Goal: Book appointment/travel/reservation

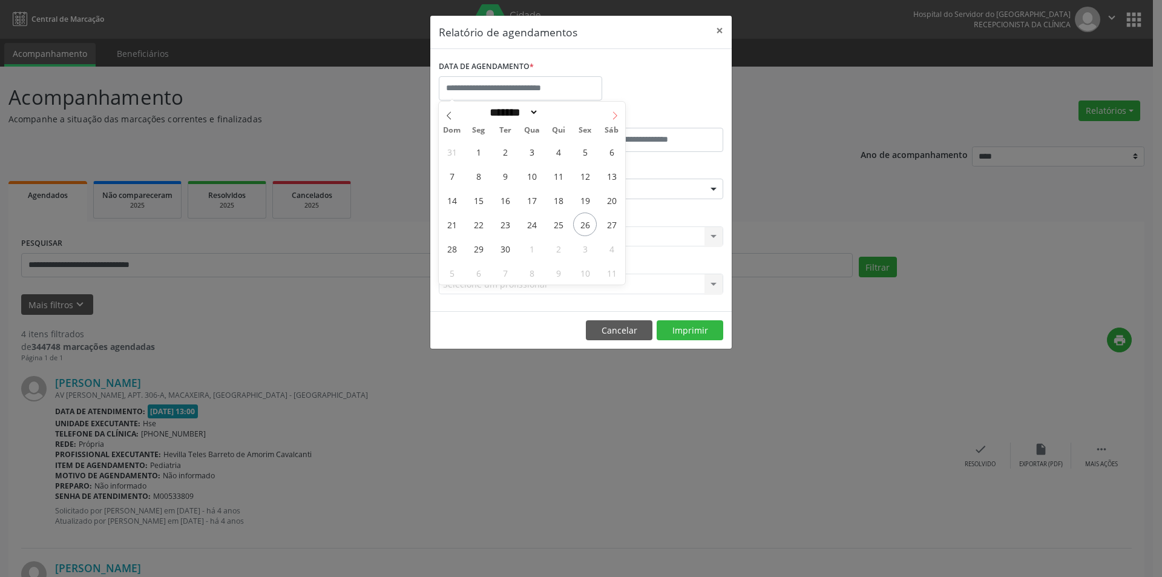
click at [614, 114] on icon at bounding box center [615, 115] width 8 height 8
select select "*"
click at [558, 152] on span "2" at bounding box center [558, 152] width 24 height 24
type input "**********"
click at [558, 152] on span "2" at bounding box center [558, 152] width 24 height 24
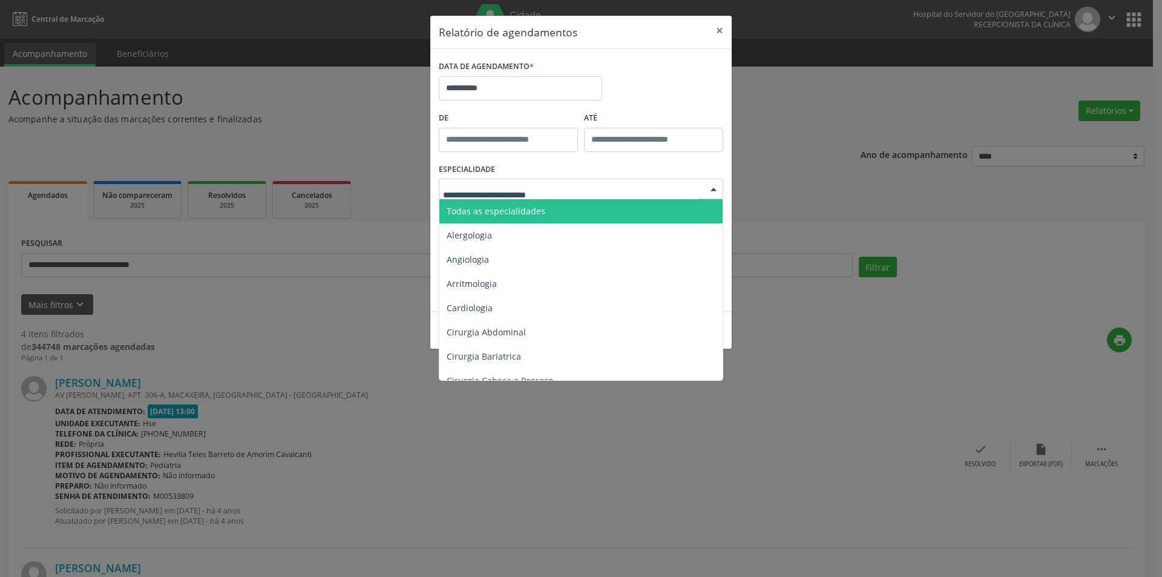
click at [528, 212] on span "Todas as especialidades" at bounding box center [496, 210] width 99 height 11
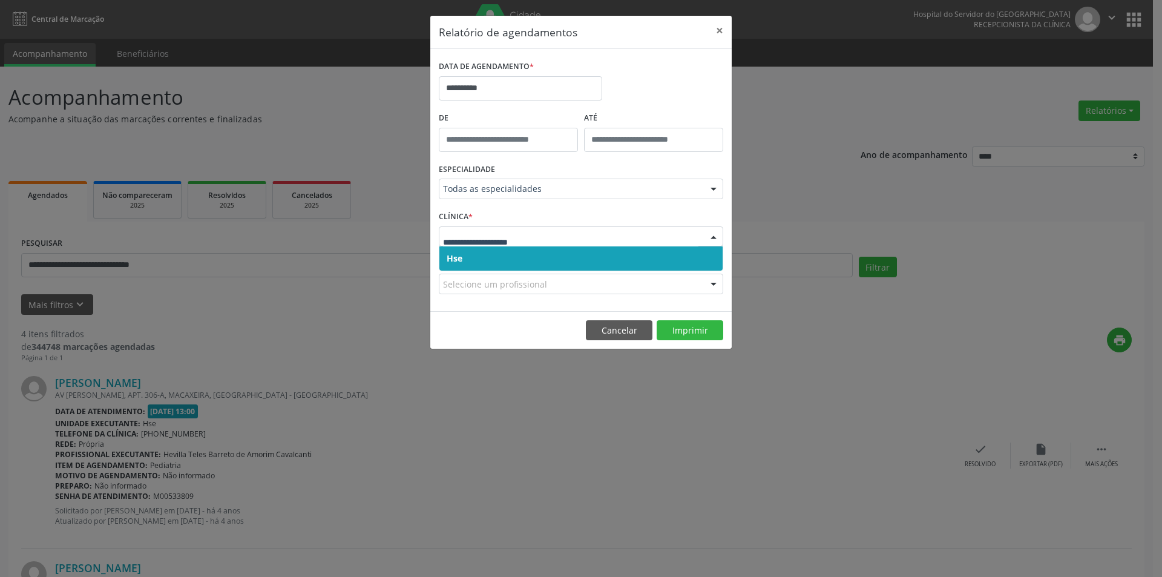
click at [495, 258] on span "Hse" at bounding box center [580, 258] width 283 height 24
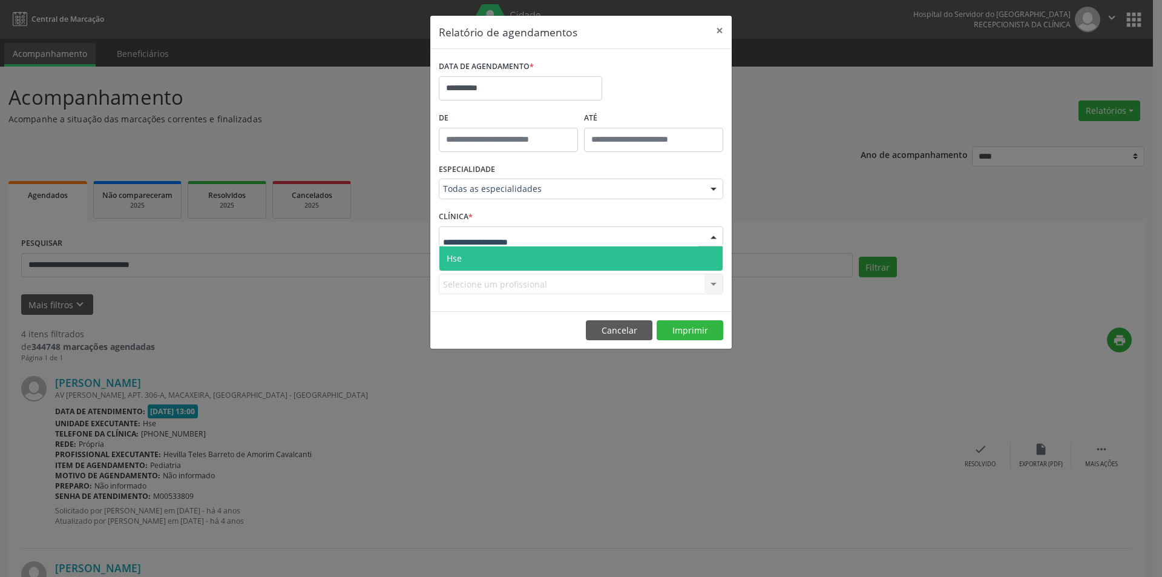
click at [501, 249] on span "Hse" at bounding box center [580, 258] width 283 height 24
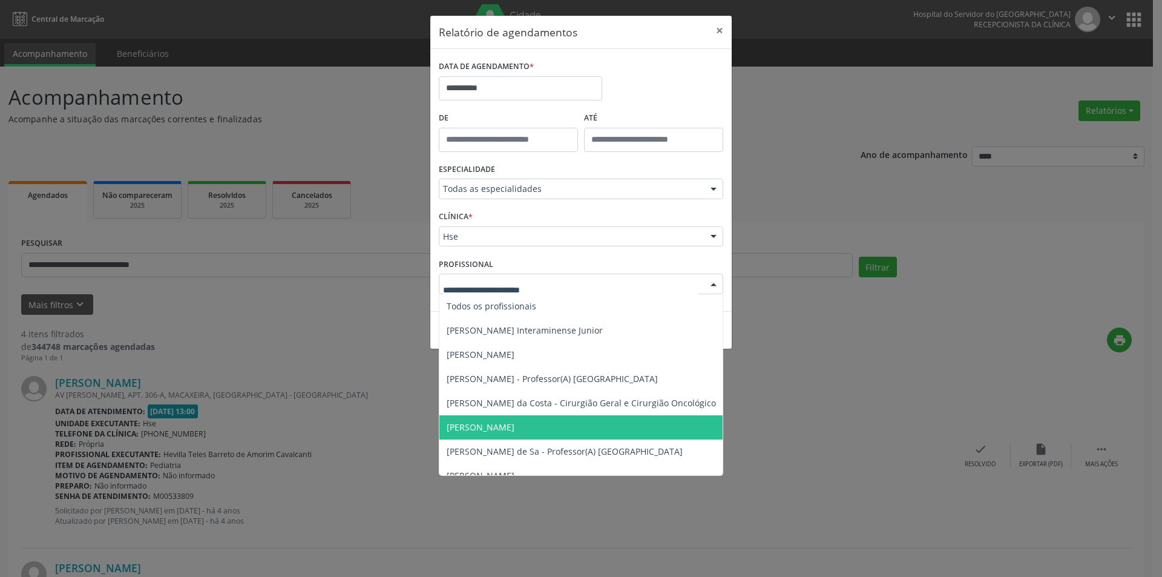
click at [513, 428] on span "[PERSON_NAME]" at bounding box center [481, 426] width 68 height 11
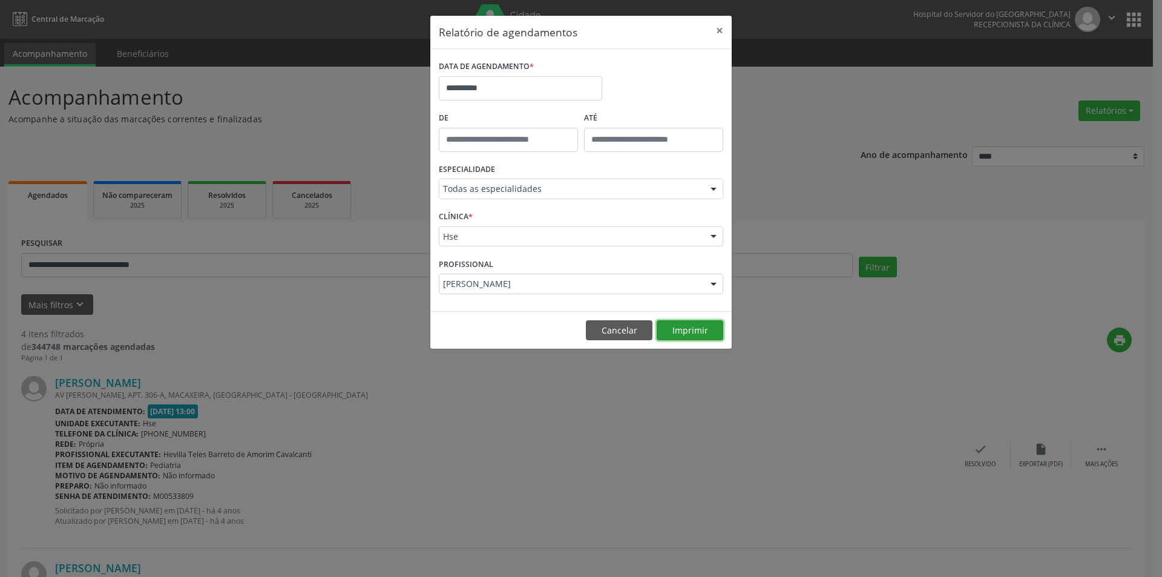
click at [679, 339] on button "Imprimir" at bounding box center [690, 330] width 67 height 21
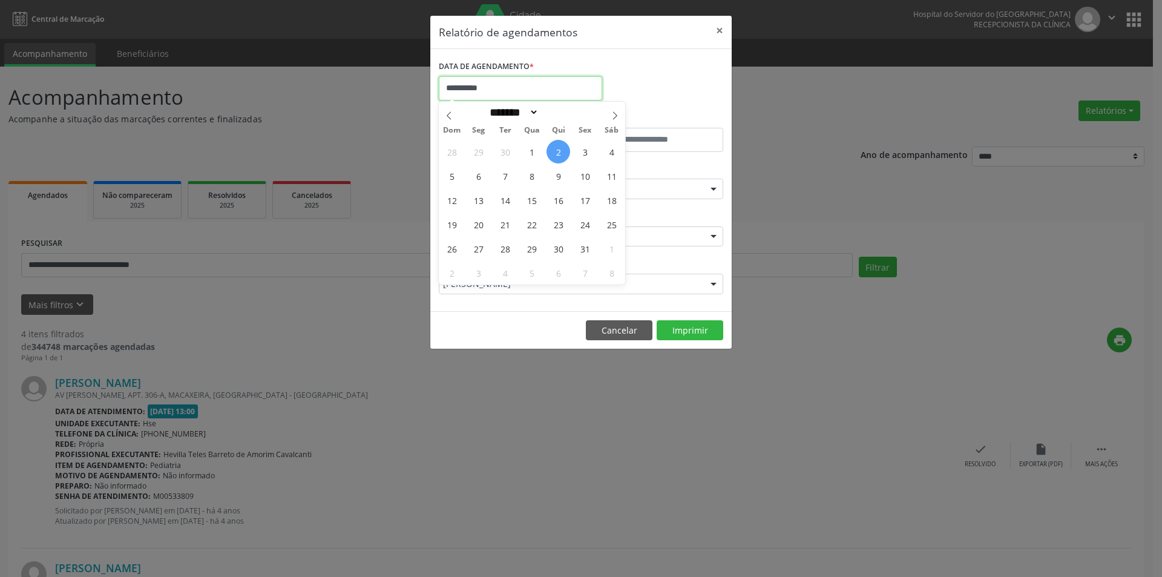
click at [513, 89] on input "**********" at bounding box center [520, 88] width 163 height 24
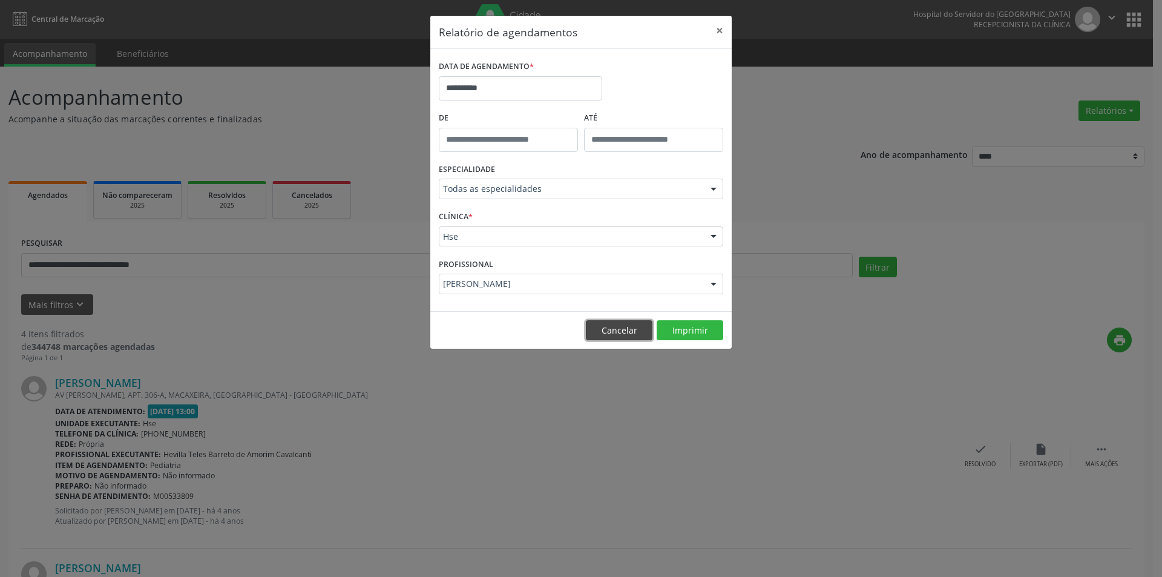
click at [616, 329] on button "Cancelar" at bounding box center [619, 330] width 67 height 21
